Goal: Task Accomplishment & Management: Complete application form

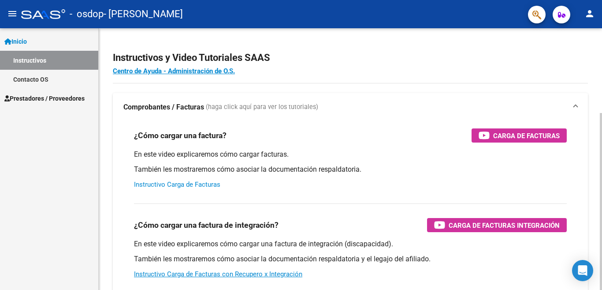
click at [189, 185] on link "Instructivo Carga de Facturas" at bounding box center [177, 184] width 86 height 8
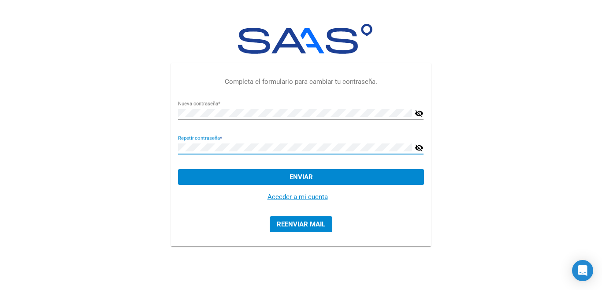
click at [289, 176] on button "Enviar" at bounding box center [300, 177] width 245 height 16
click at [278, 174] on button "Enviar" at bounding box center [300, 177] width 245 height 16
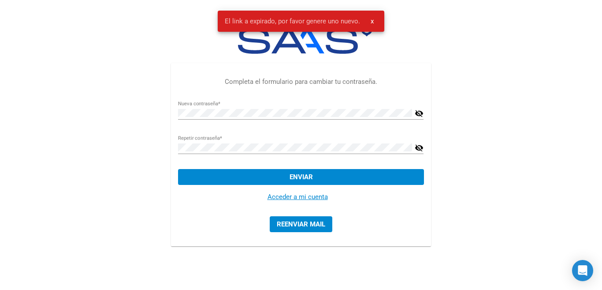
click at [371, 22] on span "x" at bounding box center [372, 21] width 3 height 8
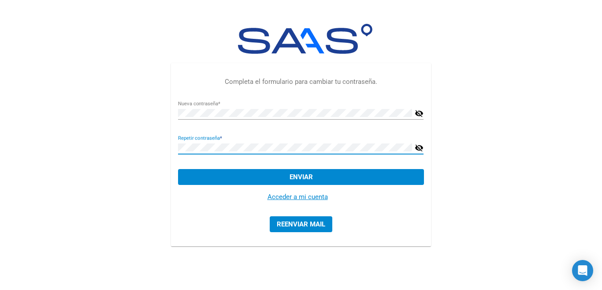
click at [163, 151] on div "Completa el formulario para cambiar tu contraseña. Nueva contraseña * visibilit…" at bounding box center [301, 136] width 602 height 272
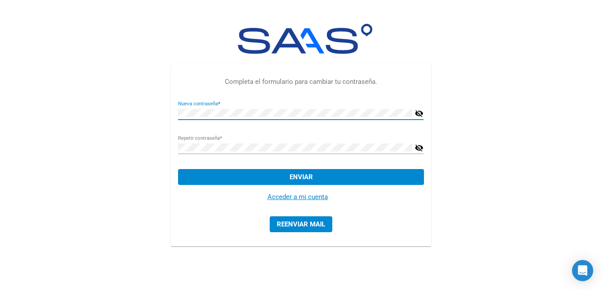
click at [122, 115] on div "Completa el formulario para cambiar tu contraseña. Nueva contraseña * visibilit…" at bounding box center [301, 136] width 602 height 272
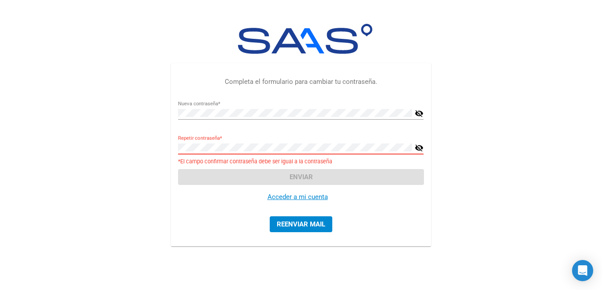
click at [73, 153] on div "Completa el formulario para cambiar tu contraseña. Nueva contraseña * visibilit…" at bounding box center [301, 136] width 602 height 272
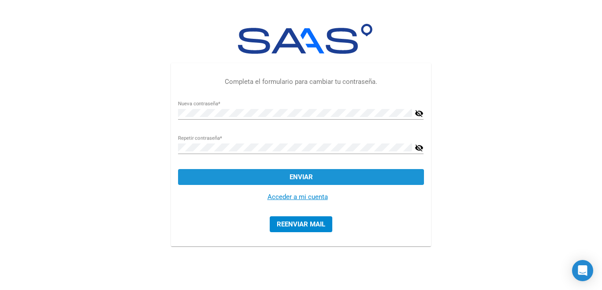
click at [293, 178] on span "Enviar" at bounding box center [301, 177] width 23 height 8
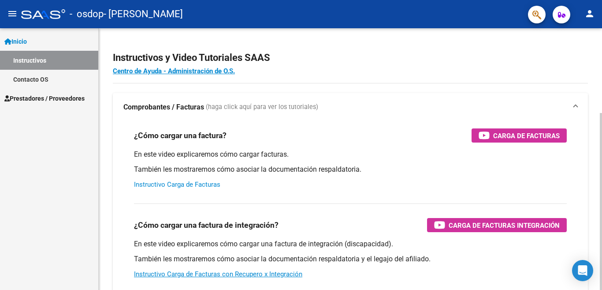
click at [186, 182] on link "Instructivo Carga de Facturas" at bounding box center [177, 184] width 86 height 8
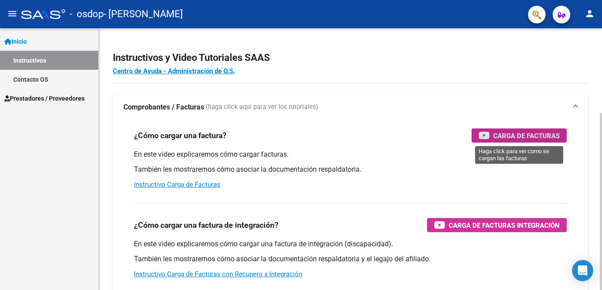
click at [517, 132] on span "Carga de Facturas" at bounding box center [526, 135] width 67 height 11
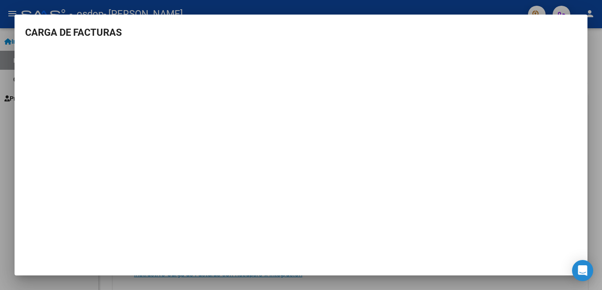
click at [295, 260] on mat-dialog-container "CARGA DE FACTURAS" at bounding box center [301, 145] width 573 height 260
click at [218, 259] on mat-dialog-container "CARGA DE FACTURAS" at bounding box center [301, 145] width 573 height 260
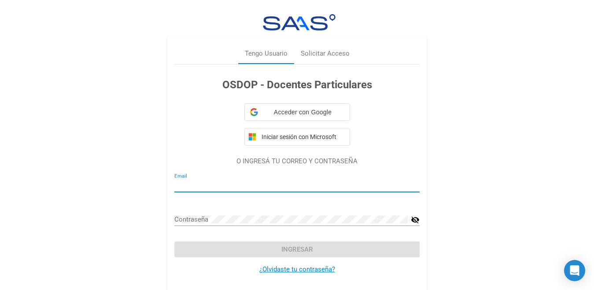
type input "mabscozzina@gmail.com"
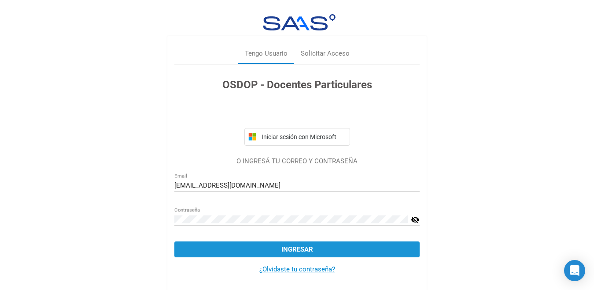
click at [293, 246] on span "Ingresar" at bounding box center [298, 249] width 32 height 8
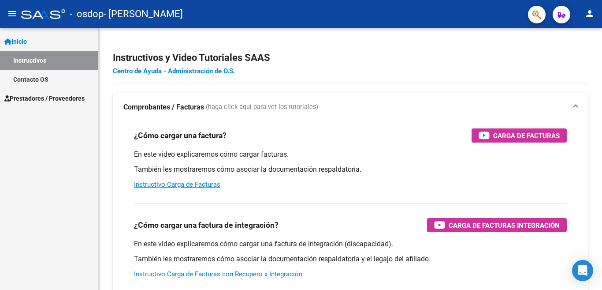
click at [24, 94] on span "Prestadores / Proveedores" at bounding box center [44, 98] width 80 height 10
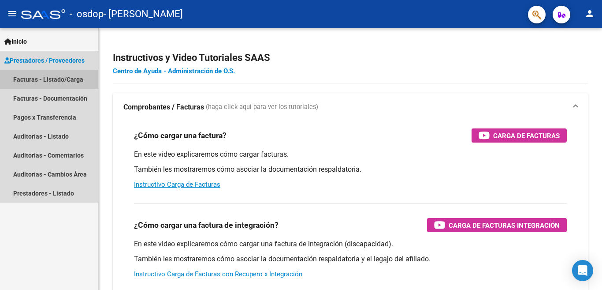
click at [54, 79] on link "Facturas - Listado/Carga" at bounding box center [49, 79] width 98 height 19
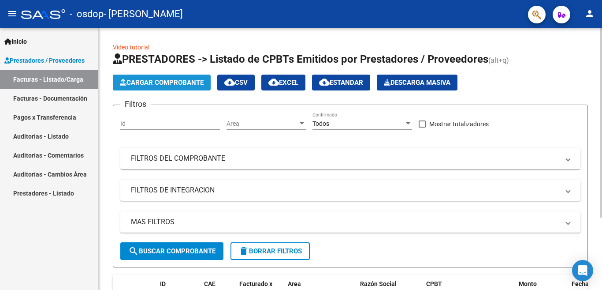
click at [148, 82] on span "Cargar Comprobante" at bounding box center [162, 82] width 84 height 8
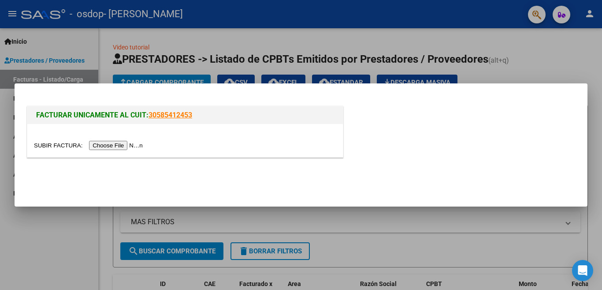
click at [123, 145] on input "file" at bounding box center [89, 145] width 111 height 9
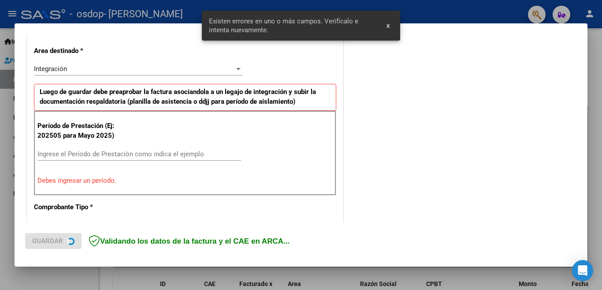
scroll to position [213, 0]
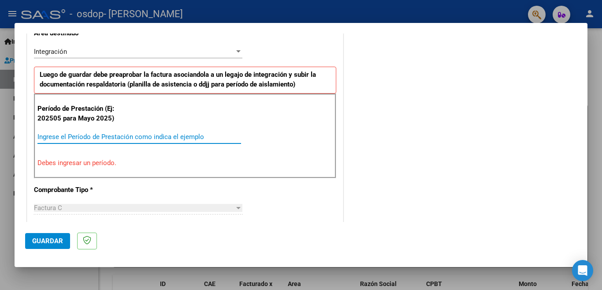
click at [115, 138] on input "Ingrese el Período de Prestación como indica el ejemplo" at bounding box center [139, 137] width 204 height 8
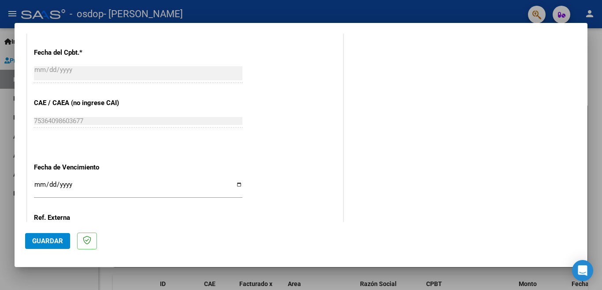
scroll to position [423, 0]
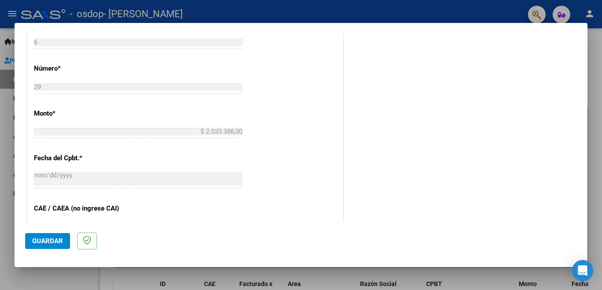
click at [53, 131] on input "$ 2.033.388,00" at bounding box center [138, 131] width 208 height 8
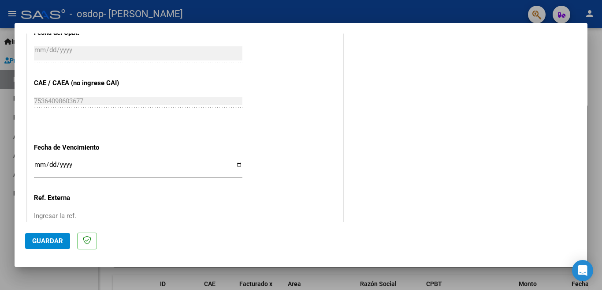
scroll to position [599, 0]
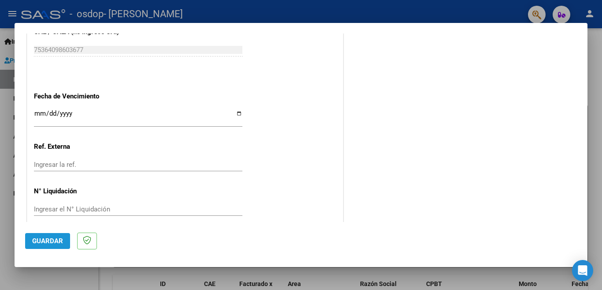
click at [50, 241] on span "Guardar" at bounding box center [47, 241] width 31 height 8
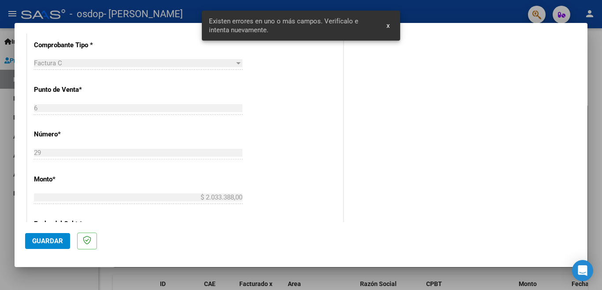
scroll to position [213, 0]
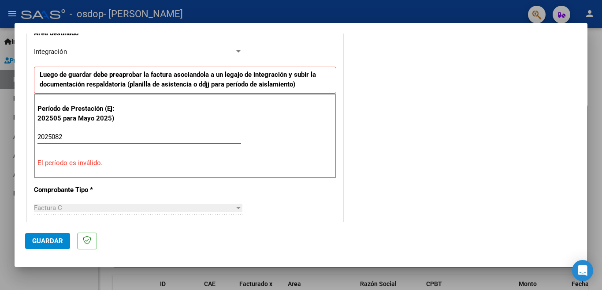
click at [62, 137] on input "2025082" at bounding box center [139, 137] width 204 height 8
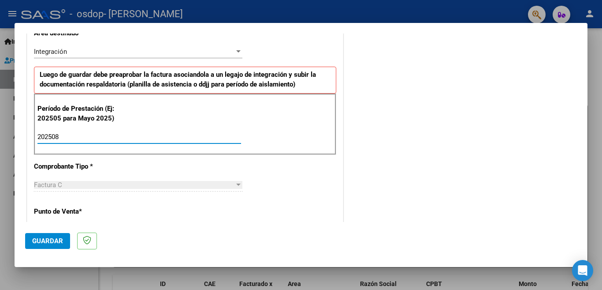
type input "202508"
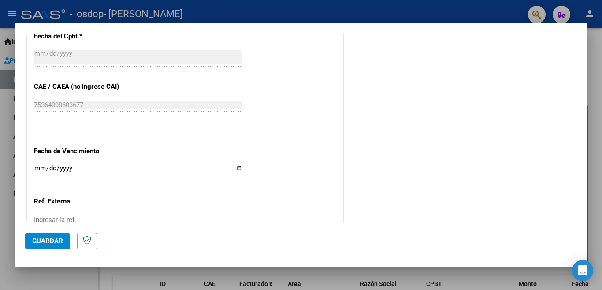
scroll to position [565, 0]
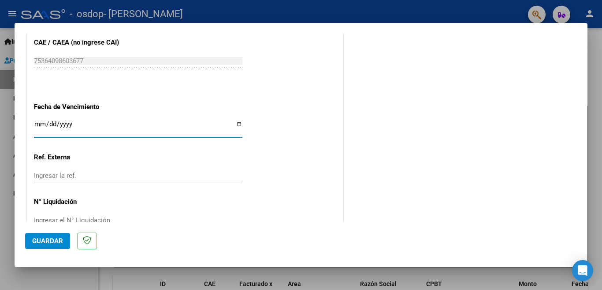
click at [43, 120] on input "Ingresar la fecha" at bounding box center [138, 127] width 208 height 14
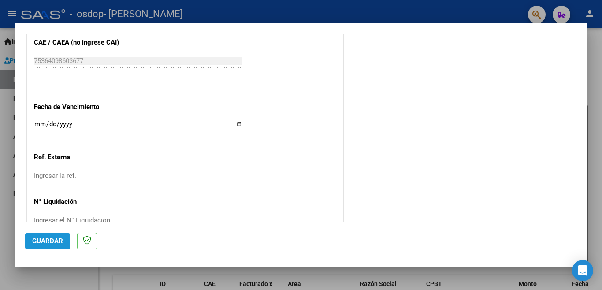
click at [38, 240] on span "Guardar" at bounding box center [47, 241] width 31 height 8
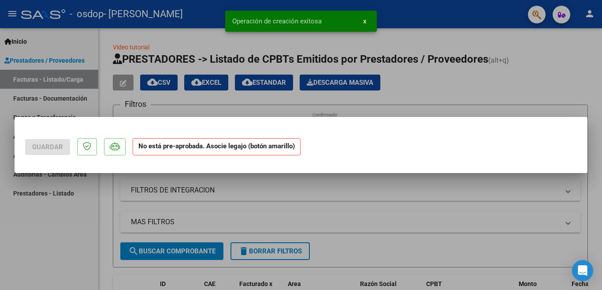
scroll to position [0, 0]
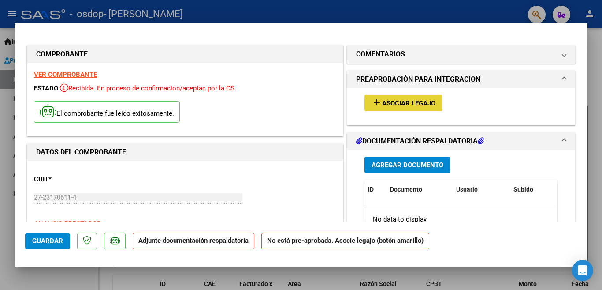
click at [396, 101] on span "Asociar Legajo" at bounding box center [408, 103] width 53 height 8
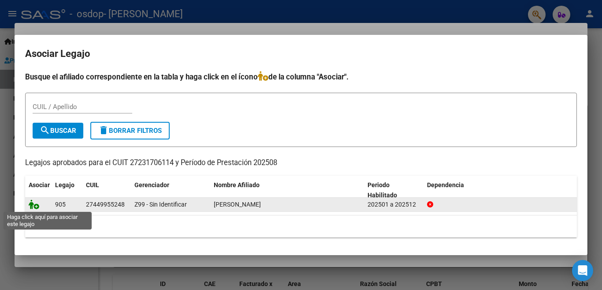
click at [33, 201] on icon at bounding box center [34, 204] width 11 height 10
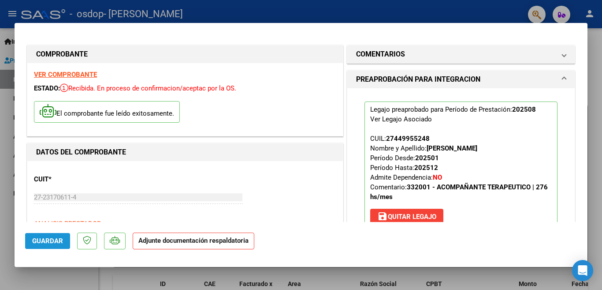
click at [39, 240] on span "Guardar" at bounding box center [47, 241] width 31 height 8
click at [52, 237] on span "Guardar" at bounding box center [47, 241] width 31 height 8
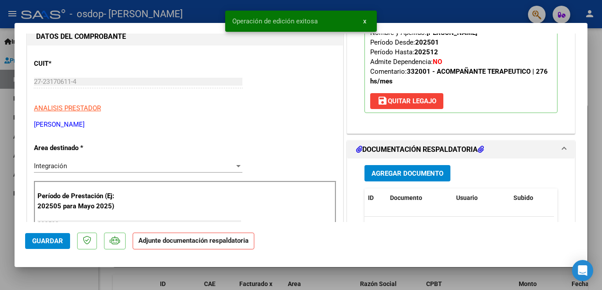
scroll to position [132, 0]
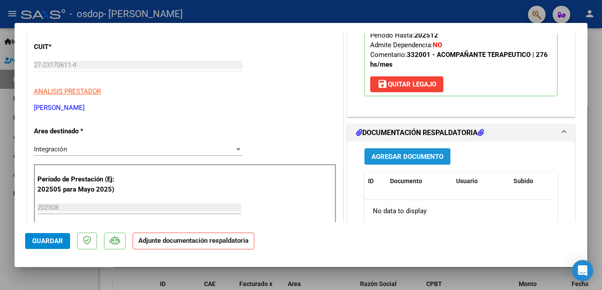
click at [387, 153] on span "Agregar Documento" at bounding box center [407, 156] width 72 height 8
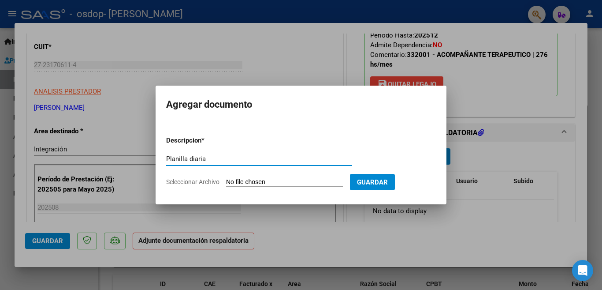
type input "Planilla diaria"
click at [243, 178] on input "Seleccionar Archivo" at bounding box center [284, 182] width 117 height 8
type input "C:\fakepath\Planilla diaria.pdf"
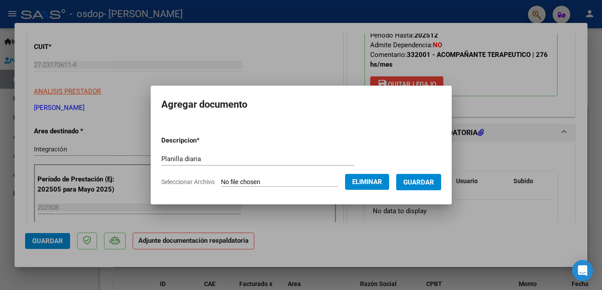
click at [425, 184] on span "Guardar" at bounding box center [418, 182] width 31 height 8
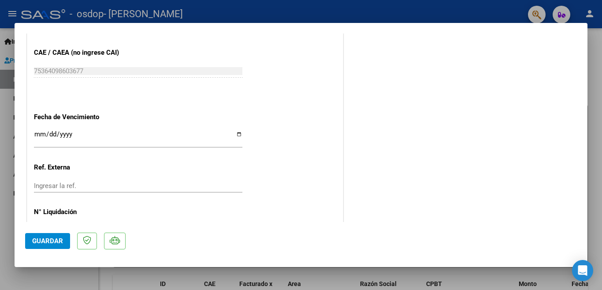
scroll to position [590, 0]
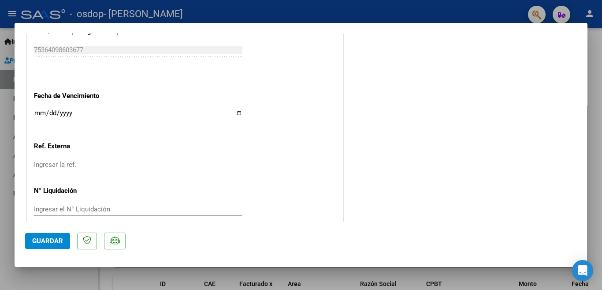
click at [48, 240] on span "Guardar" at bounding box center [47, 241] width 31 height 8
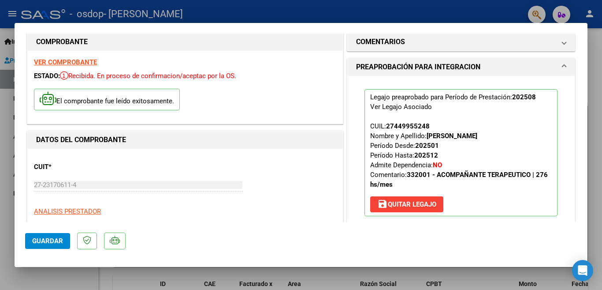
scroll to position [0, 0]
